Goal: Check status: Check status

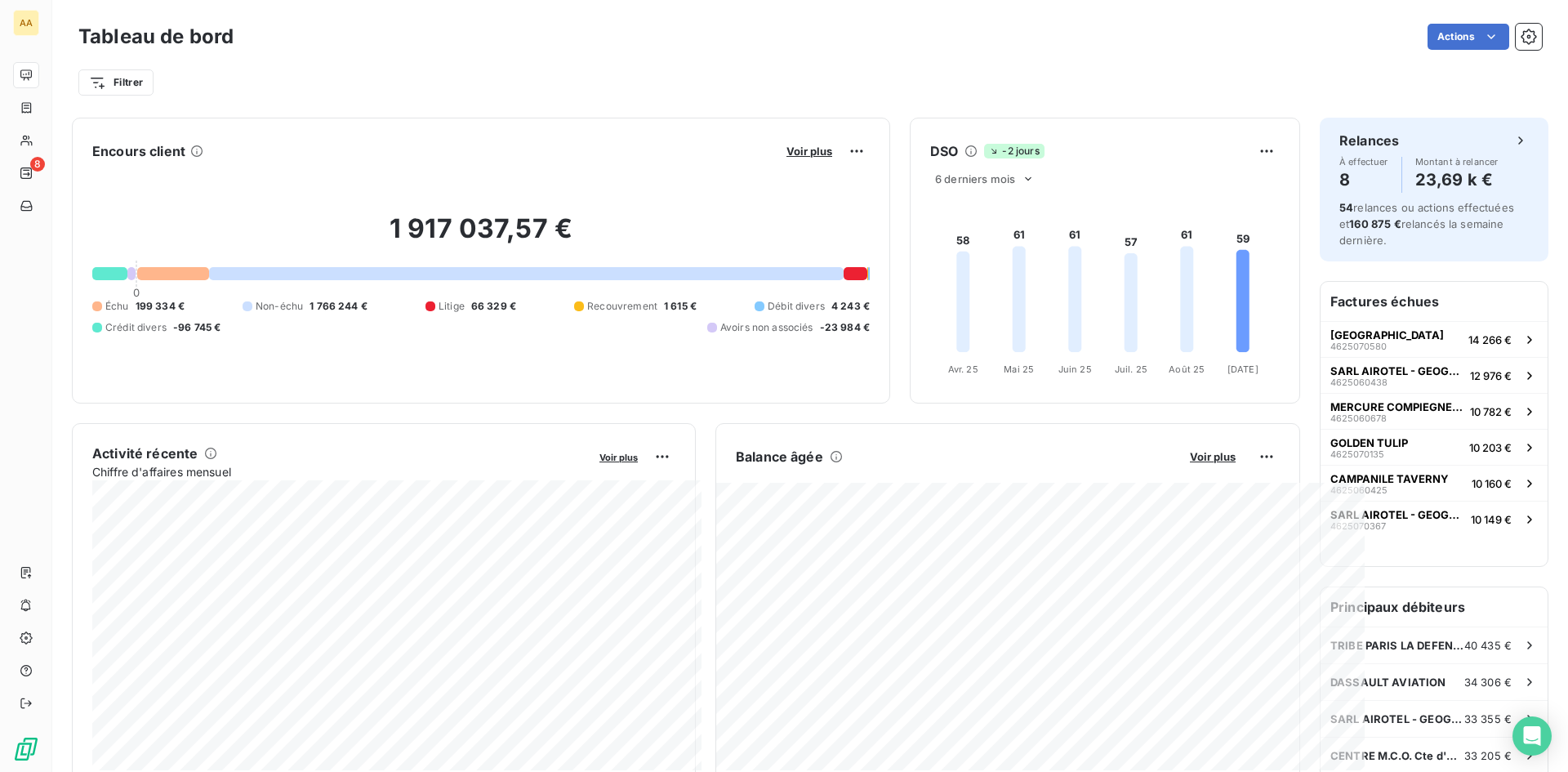
drag, startPoint x: 777, startPoint y: 187, endPoint x: 669, endPoint y: 194, distance: 108.2
click at [771, 188] on div "1 917 037,57 € 0 Échu 199 334 € Non-échu 1 766 244 € Litige 66 329 € Recouvreme…" at bounding box center [481, 273] width 778 height 219
click at [878, 54] on div "Filtrer" at bounding box center [810, 76] width 1464 height 44
